Goal: Find contact information: Find contact information

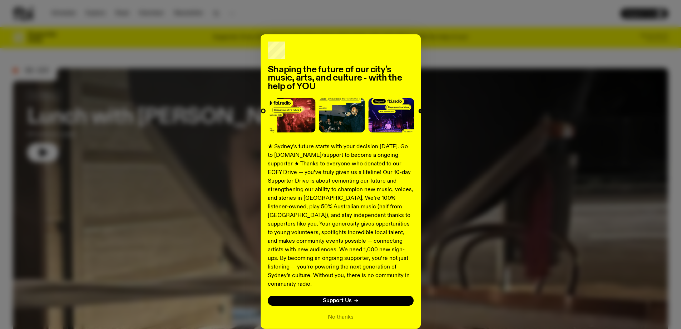
click at [563, 35] on div "Shaping the future of our city’s music, arts, and culture - with the help of YO…" at bounding box center [340, 181] width 655 height 294
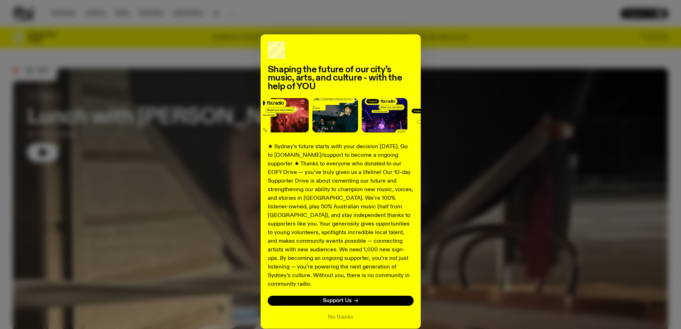
drag, startPoint x: 55, startPoint y: 14, endPoint x: 83, endPoint y: 44, distance: 40.7
click at [56, 16] on div "Shaping the future of our city’s music, arts, and culture - with the help of YO…" at bounding box center [340, 164] width 681 height 329
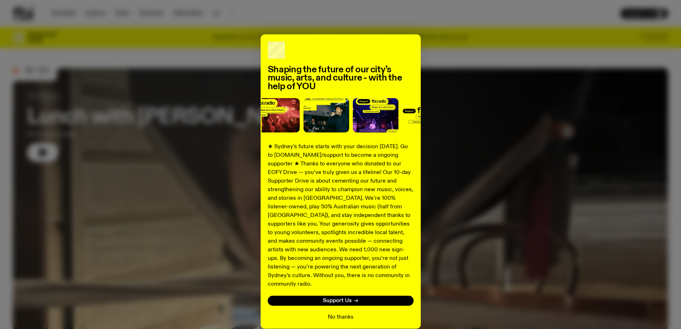
click at [345, 312] on button "No thanks" at bounding box center [341, 316] width 26 height 9
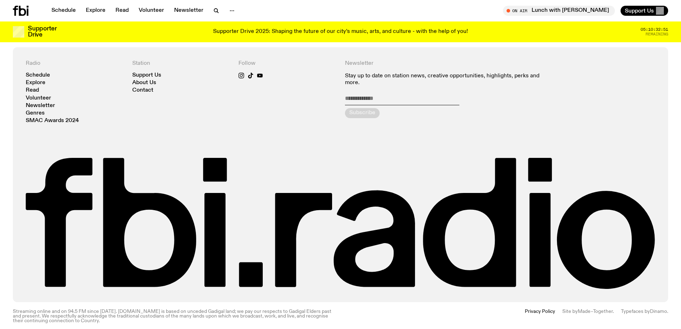
scroll to position [1741, 0]
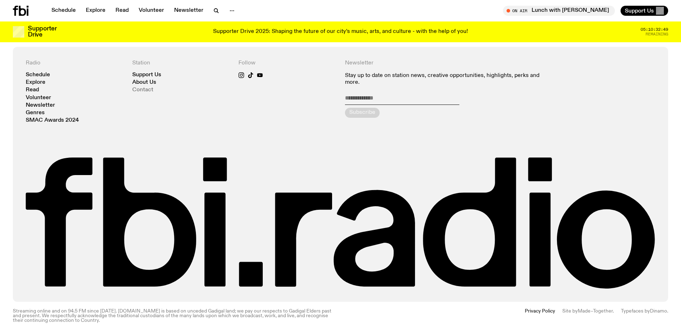
click at [138, 87] on link "Contact" at bounding box center [142, 89] width 21 height 5
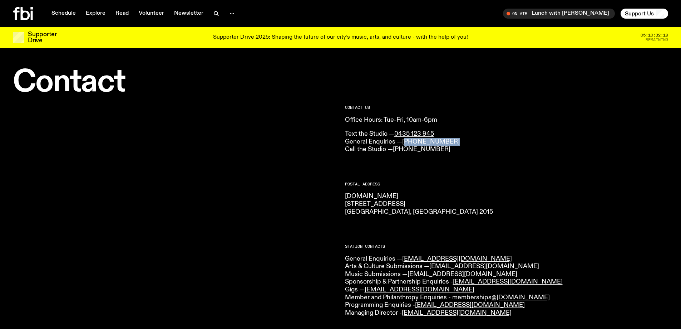
drag, startPoint x: 462, startPoint y: 140, endPoint x: 405, endPoint y: 141, distance: 56.8
click at [405, 141] on p "Text the Studio — 0435 123 945 General Enquiries — [PHONE_NUMBER] Call the Stud…" at bounding box center [507, 141] width 324 height 23
copy link "02) 9030 6940"
click at [535, 125] on div "CONTACT US Office Hours: Tue-Fri, 10am-6pm Text the Studio — 0435 123 945 Gener…" at bounding box center [507, 129] width 324 height 48
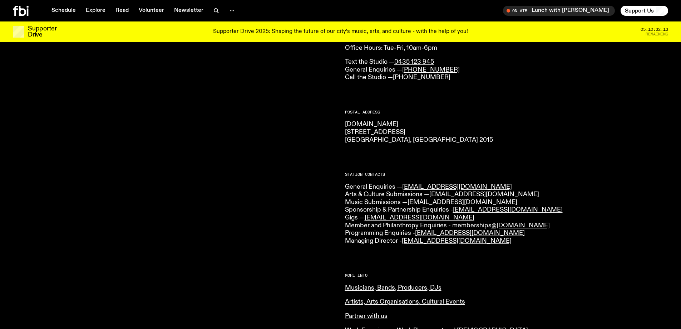
scroll to position [102, 0]
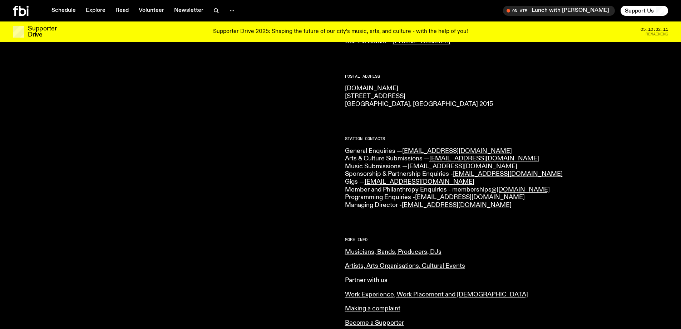
click at [465, 148] on p "General Enquiries — [EMAIL_ADDRESS][DOMAIN_NAME] Arts & Culture Submissions — […" at bounding box center [507, 178] width 324 height 62
drag, startPoint x: 544, startPoint y: 172, endPoint x: 539, endPoint y: 173, distance: 5.0
click at [539, 173] on p "General Enquiries — [EMAIL_ADDRESS][DOMAIN_NAME] Arts & Culture Submissions — […" at bounding box center [507, 178] width 324 height 62
drag, startPoint x: 500, startPoint y: 203, endPoint x: 405, endPoint y: 205, distance: 94.4
click at [405, 205] on p "General Enquiries — [EMAIL_ADDRESS][DOMAIN_NAME] Arts & Culture Submissions — […" at bounding box center [507, 178] width 324 height 62
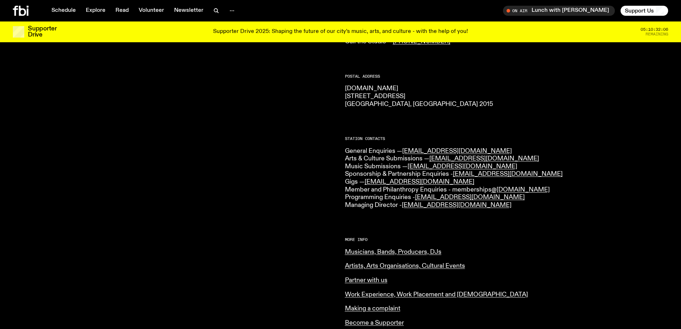
copy link "[EMAIL_ADDRESS][DOMAIN_NAME]"
drag, startPoint x: 541, startPoint y: 171, endPoint x: 455, endPoint y: 176, distance: 85.2
click at [455, 176] on p "General Enquiries — [EMAIL_ADDRESS][DOMAIN_NAME] Arts & Culture Submissions — […" at bounding box center [507, 178] width 324 height 62
copy link "[EMAIL_ADDRESS][DOMAIN_NAME]"
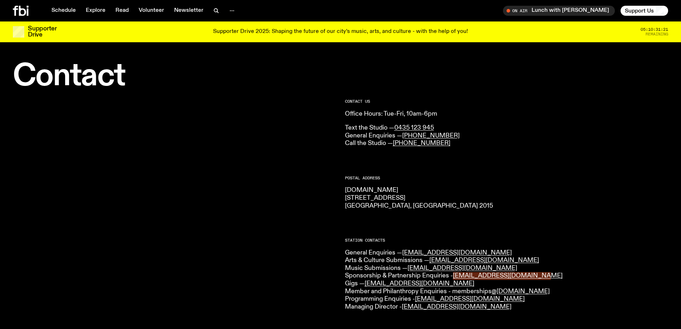
scroll to position [0, 0]
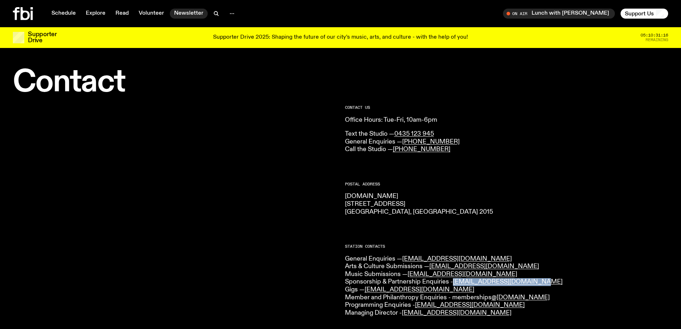
click at [177, 11] on link "Newsletter" at bounding box center [189, 14] width 38 height 10
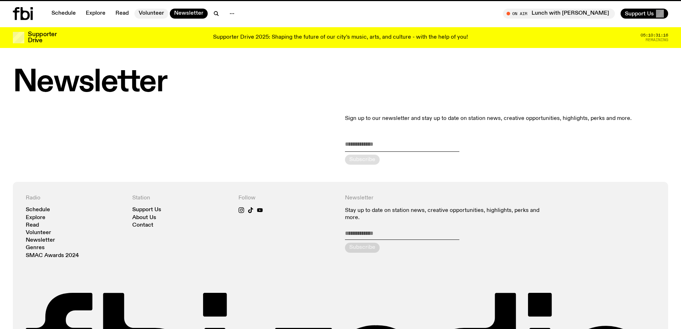
click at [159, 12] on link "Volunteer" at bounding box center [151, 14] width 34 height 10
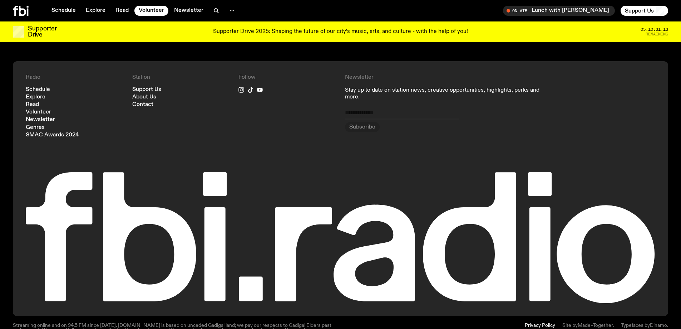
scroll to position [748, 0]
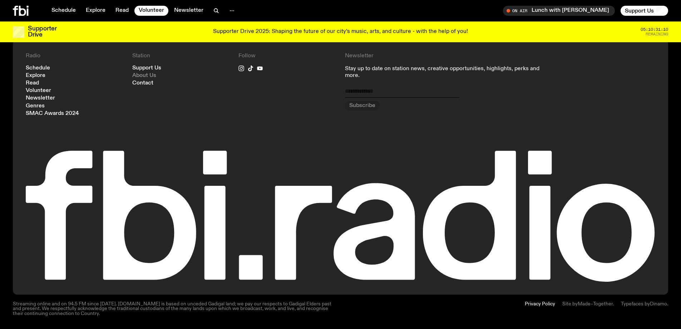
click at [146, 77] on link "About Us" at bounding box center [144, 75] width 24 height 5
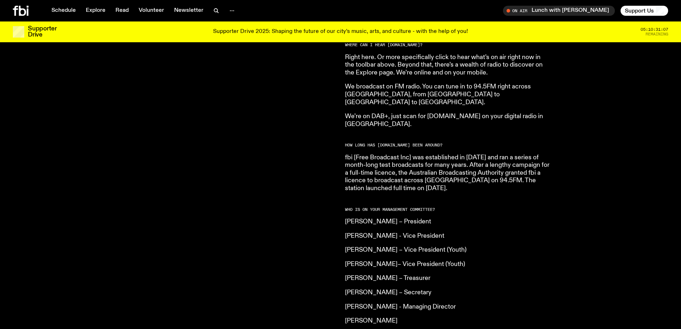
scroll to position [459, 0]
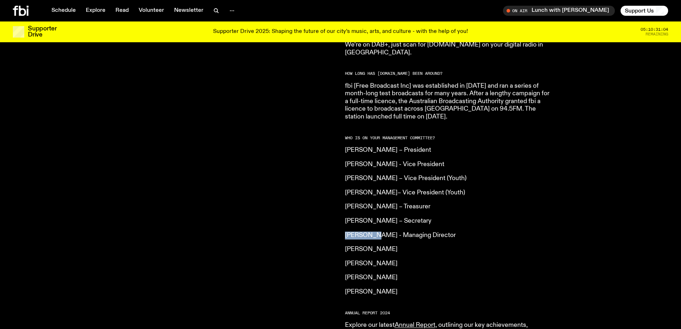
drag, startPoint x: 374, startPoint y: 219, endPoint x: 345, endPoint y: 222, distance: 29.5
click at [345, 231] on p "[PERSON_NAME] - Managing Director" at bounding box center [448, 235] width 206 height 8
copy p "[PERSON_NAME]"
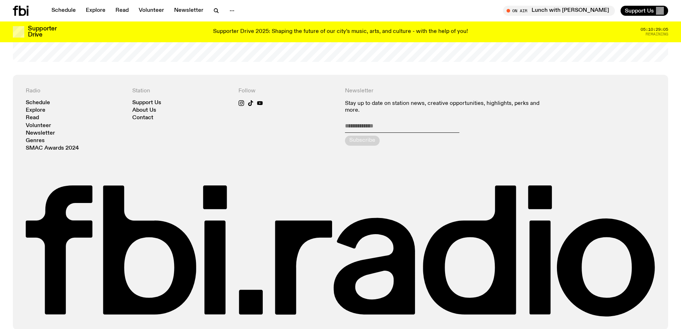
scroll to position [1741, 0]
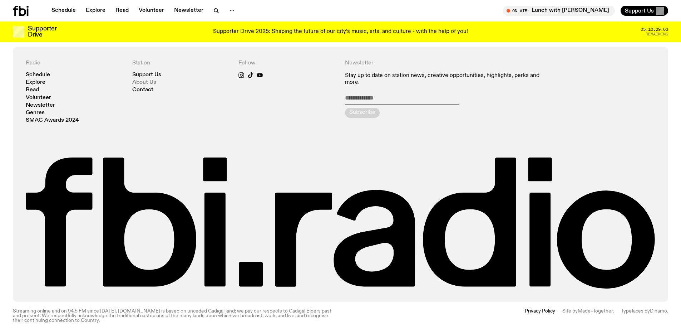
click at [148, 80] on link "About Us" at bounding box center [144, 82] width 24 height 5
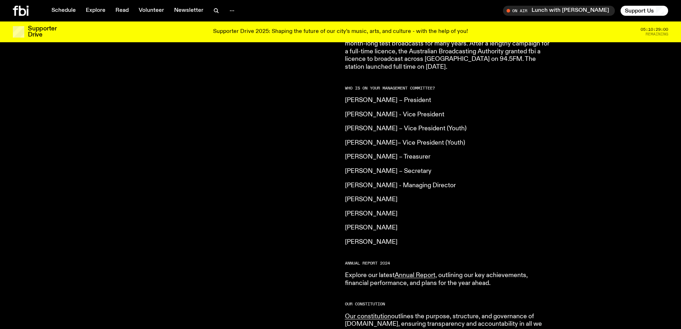
scroll to position [496, 0]
